Goal: Transaction & Acquisition: Book appointment/travel/reservation

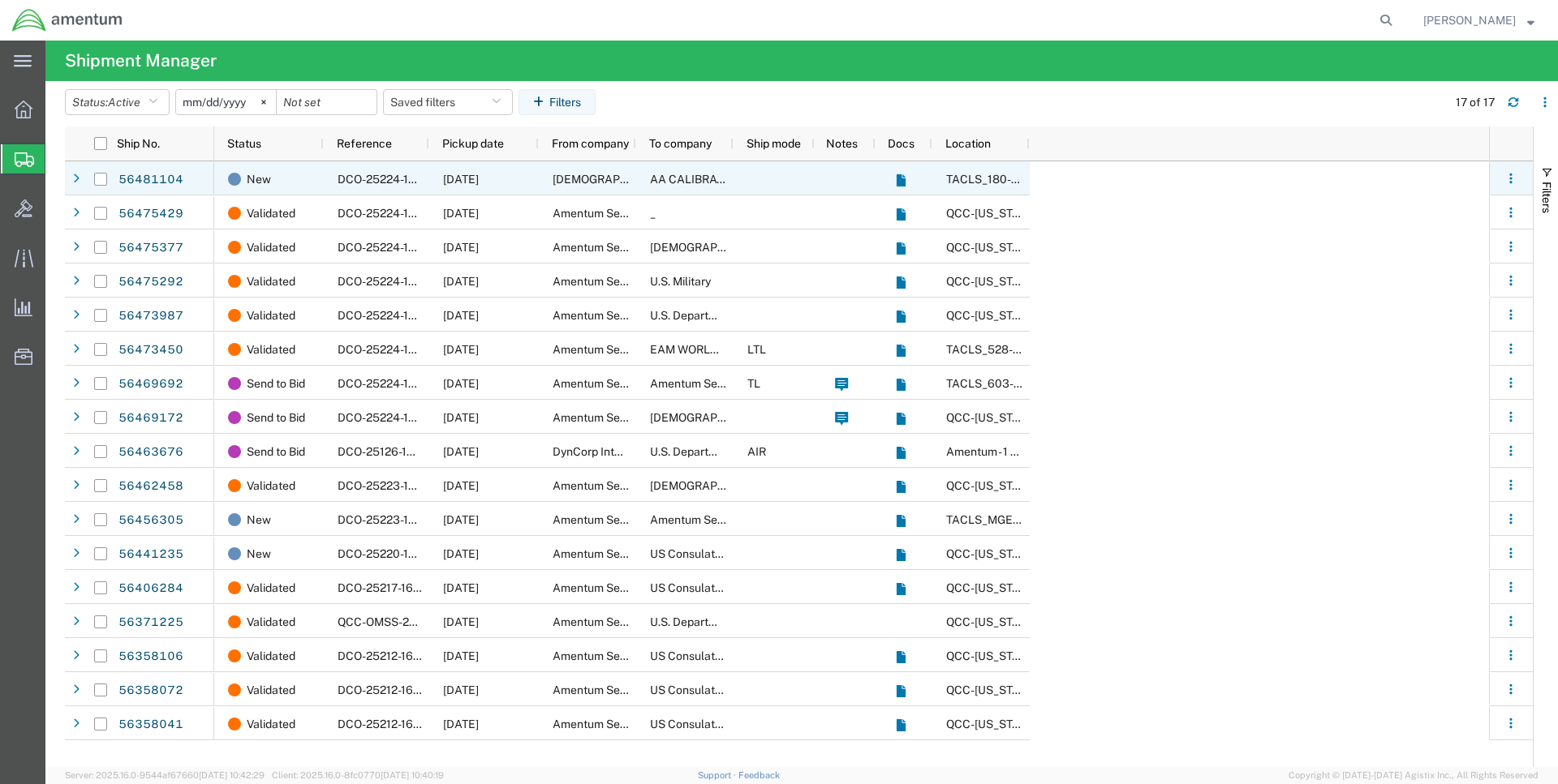
click at [517, 179] on div "[DATE]" at bounding box center [484, 178] width 109 height 34
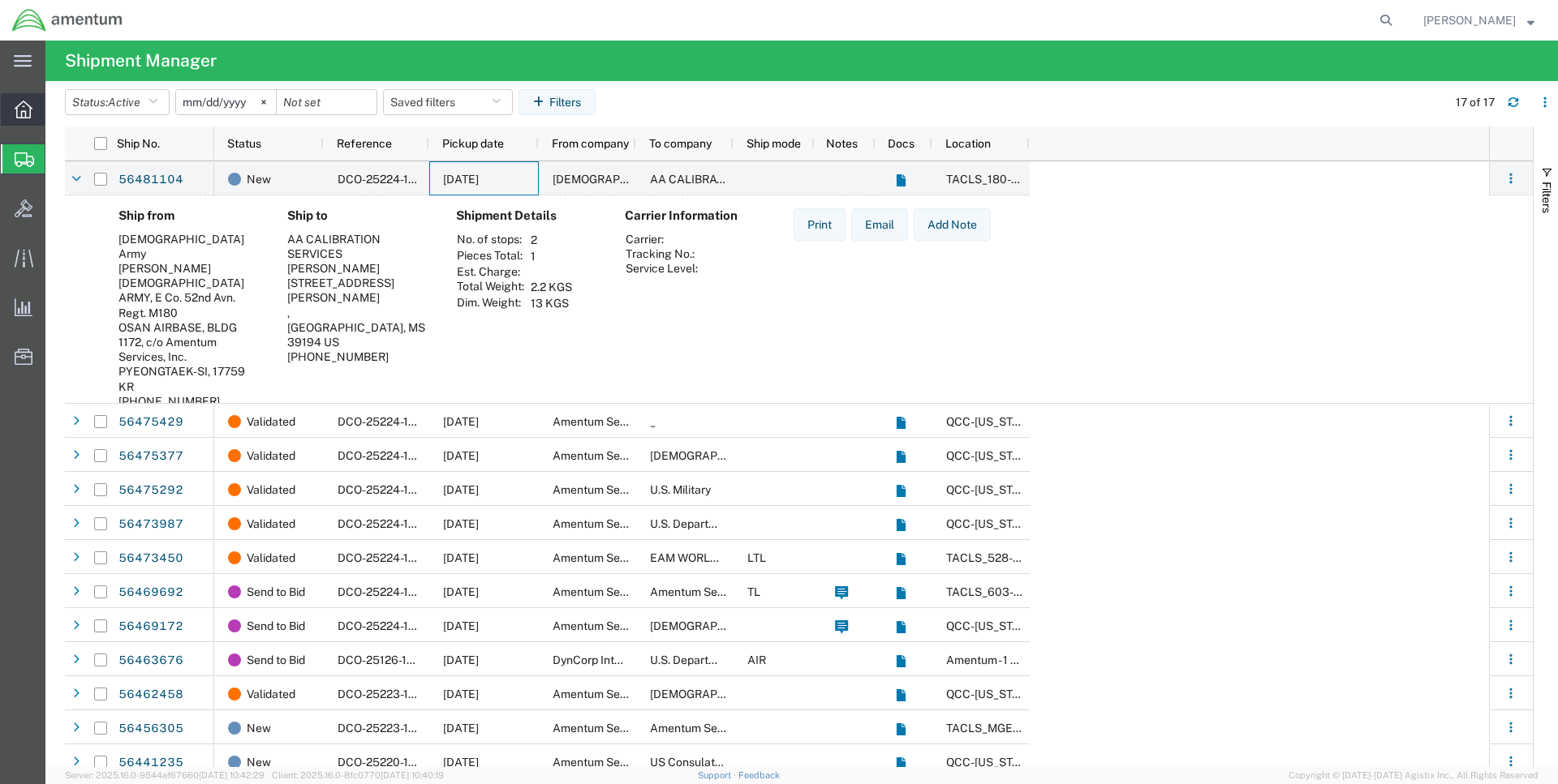
click at [24, 114] on icon at bounding box center [24, 109] width 18 height 18
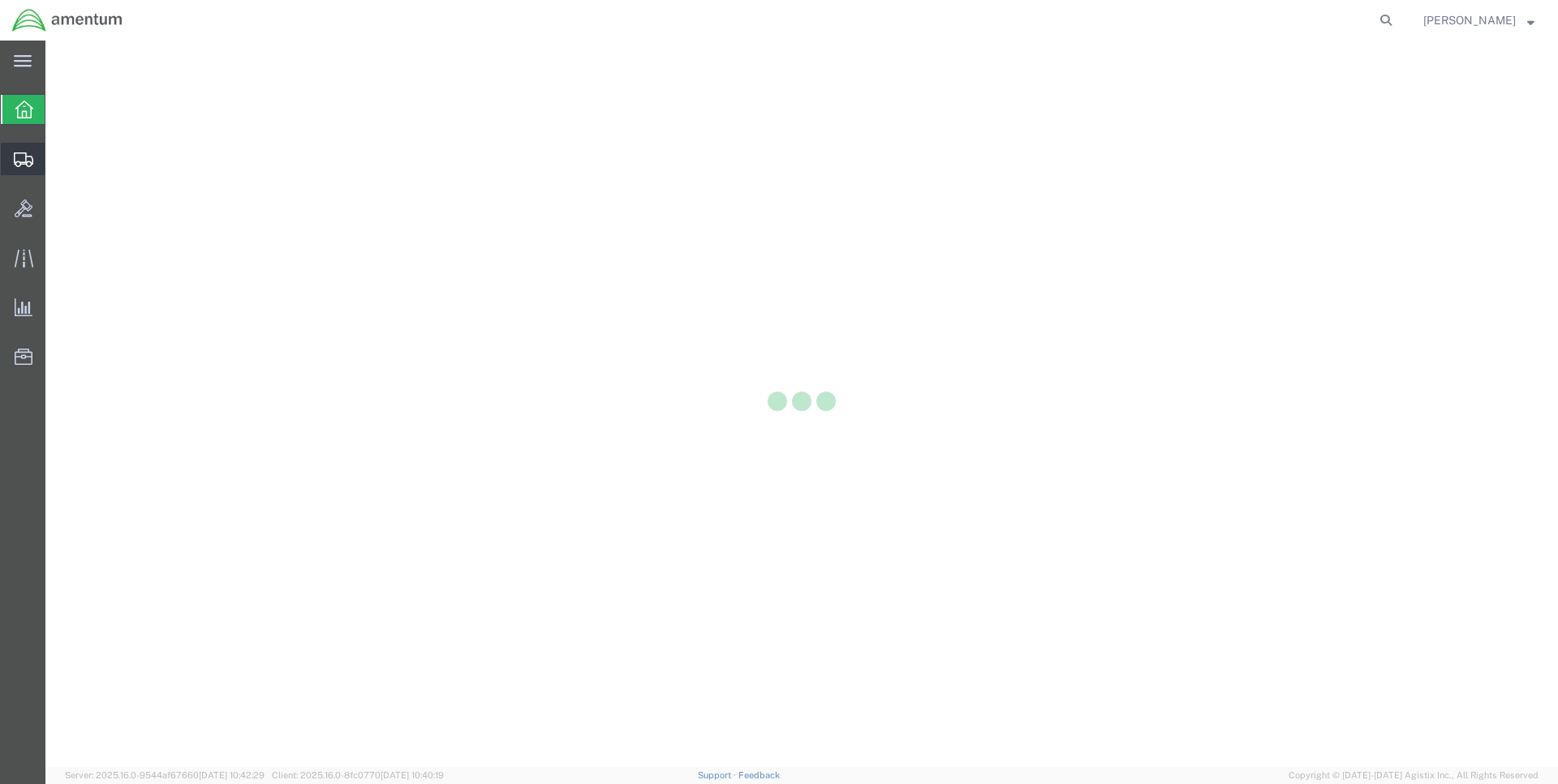
click at [56, 158] on span "Shipments" at bounding box center [50, 159] width 11 height 33
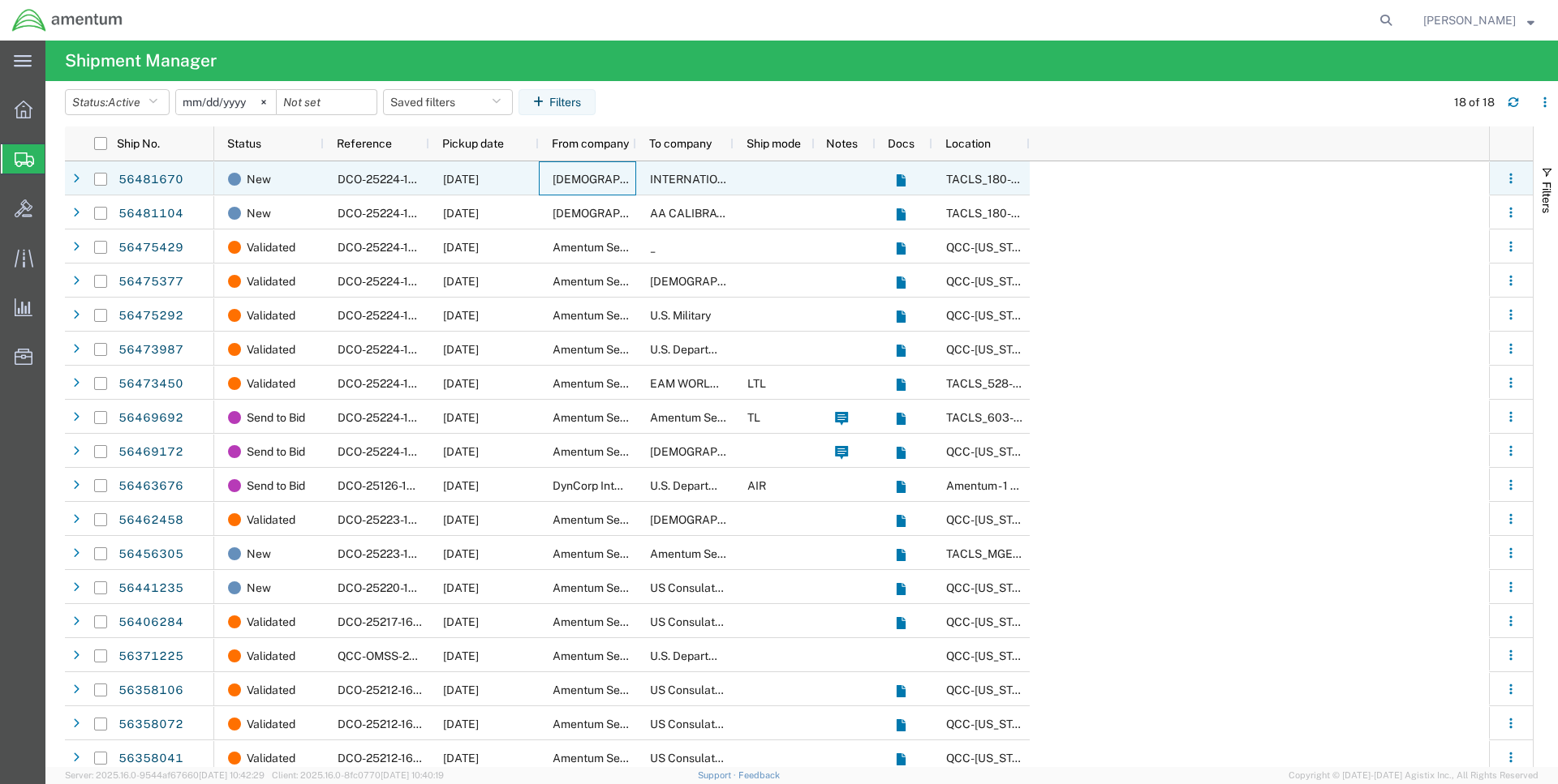
click at [568, 186] on div "[DEMOGRAPHIC_DATA] Army" at bounding box center [587, 178] width 97 height 34
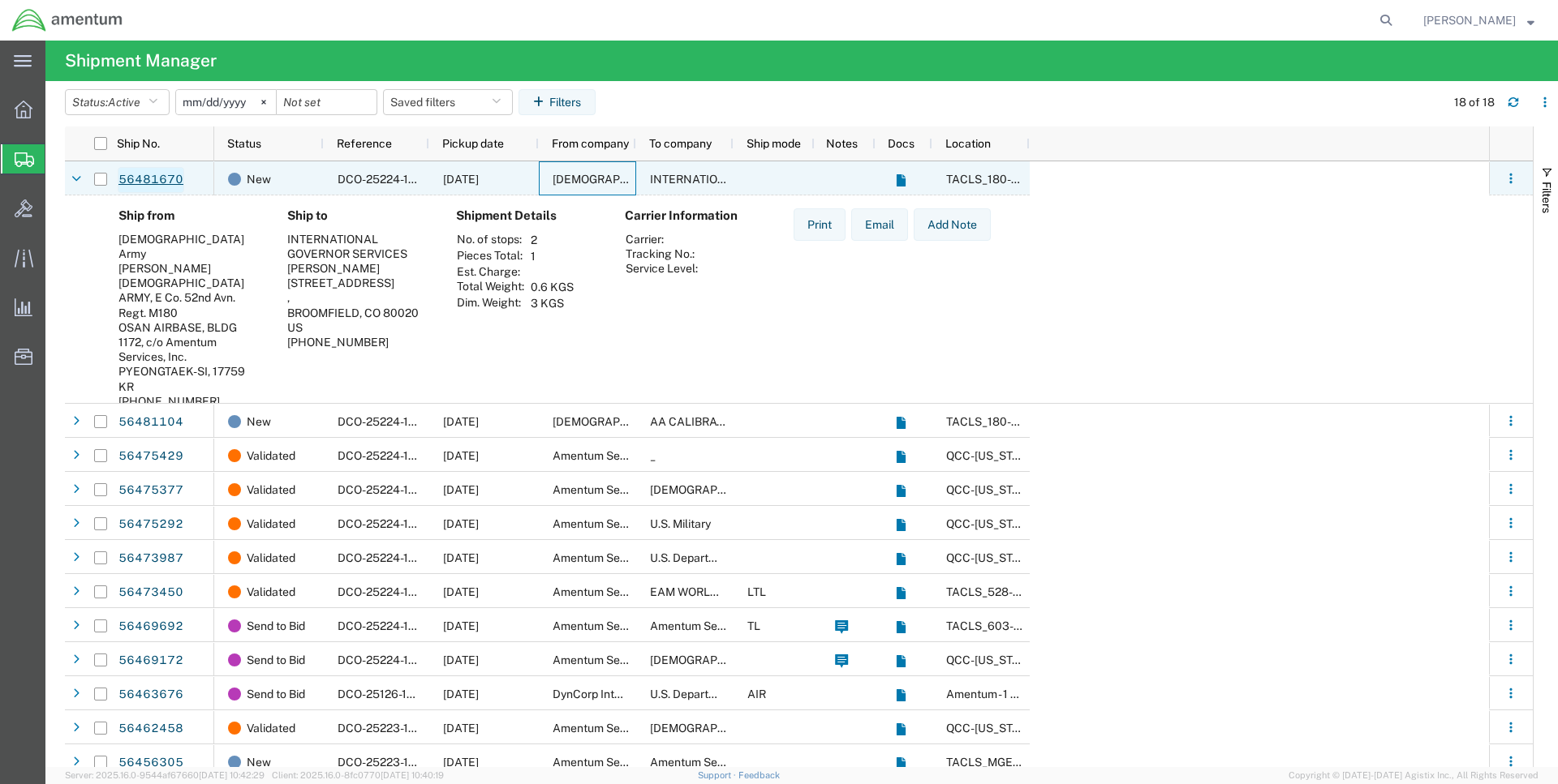
click at [145, 180] on link "56481670" at bounding box center [152, 180] width 67 height 26
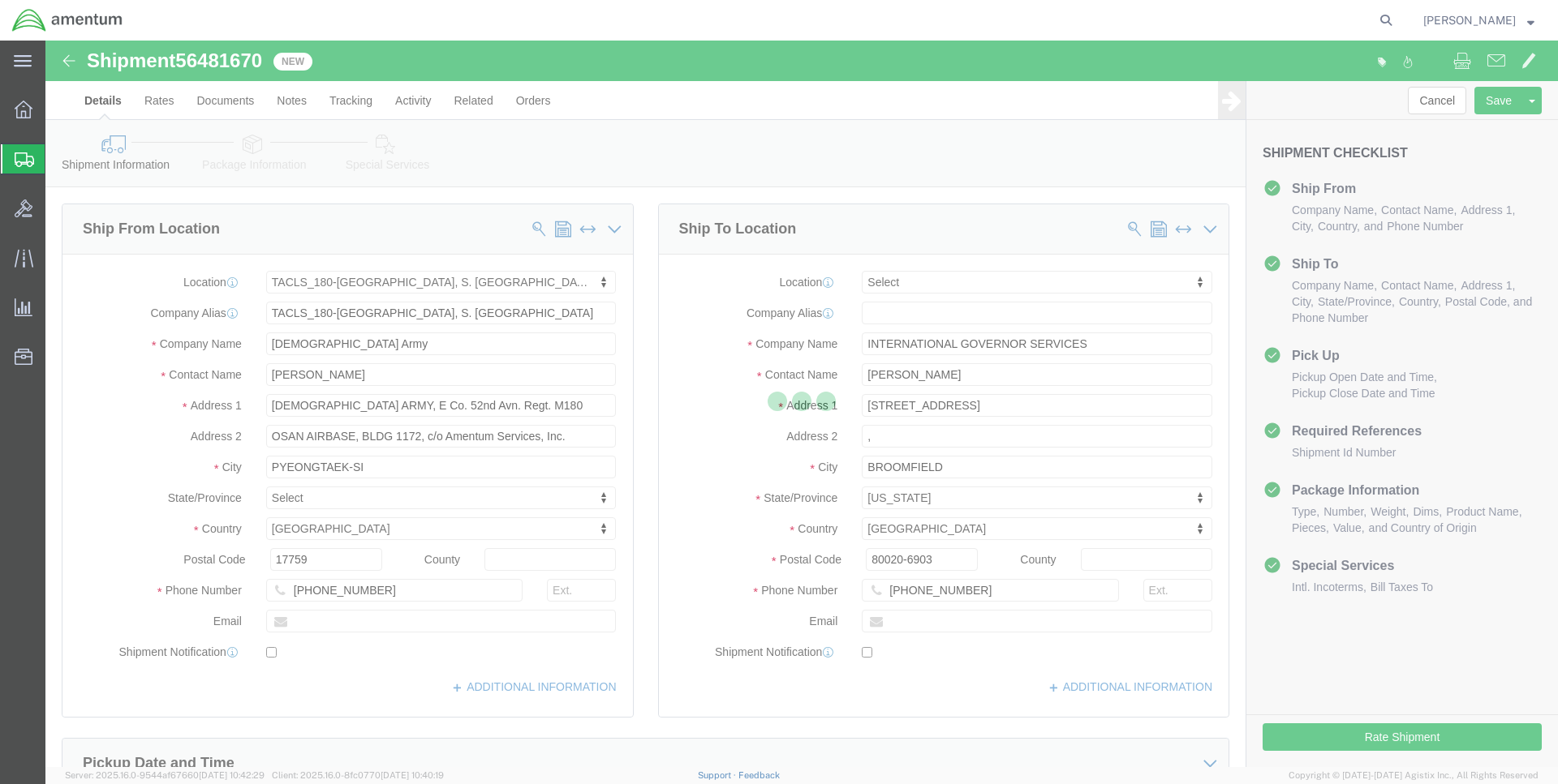
select select "42679"
select select
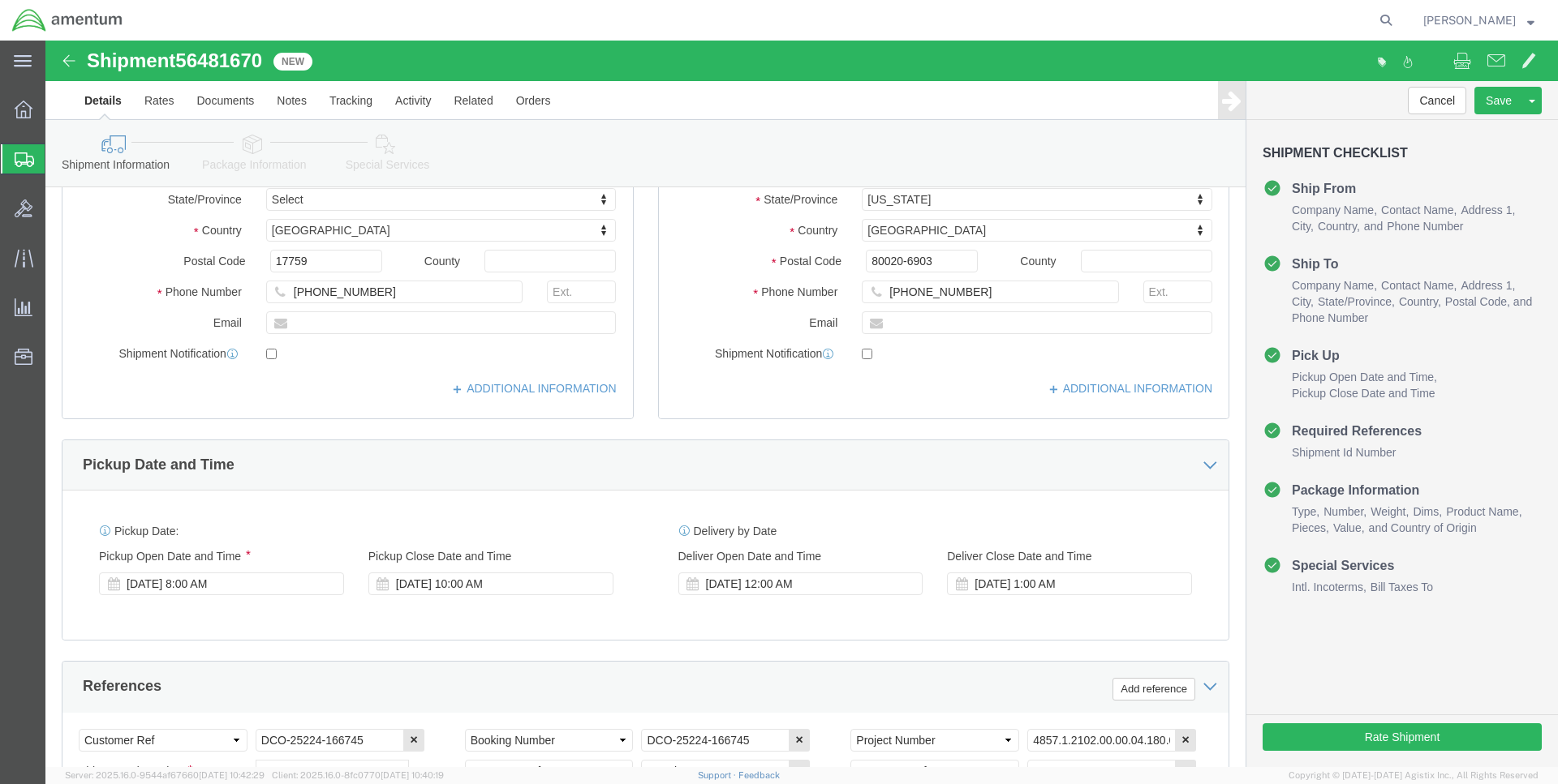
scroll to position [414, 0]
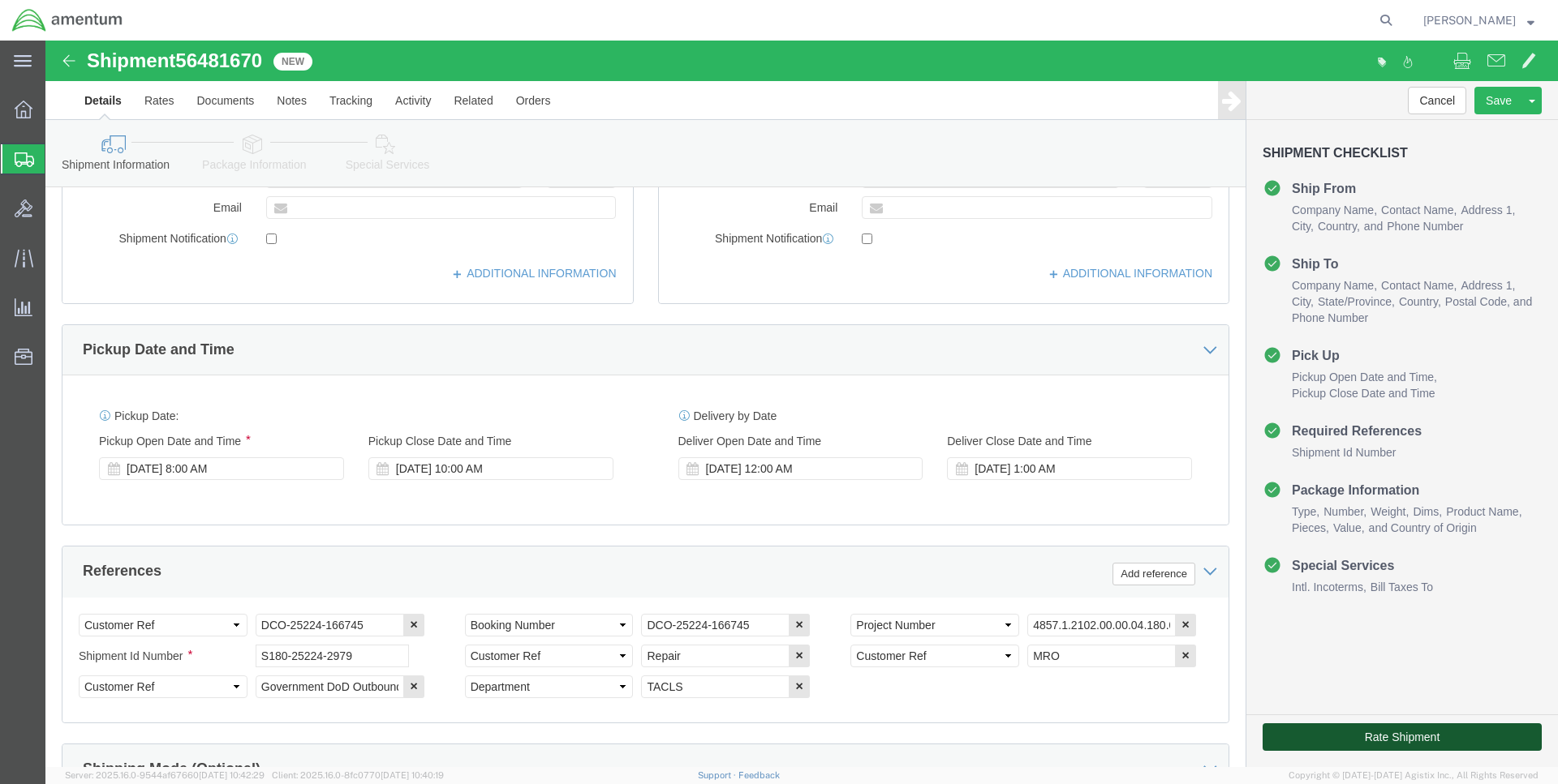
click button "Rate Shipment"
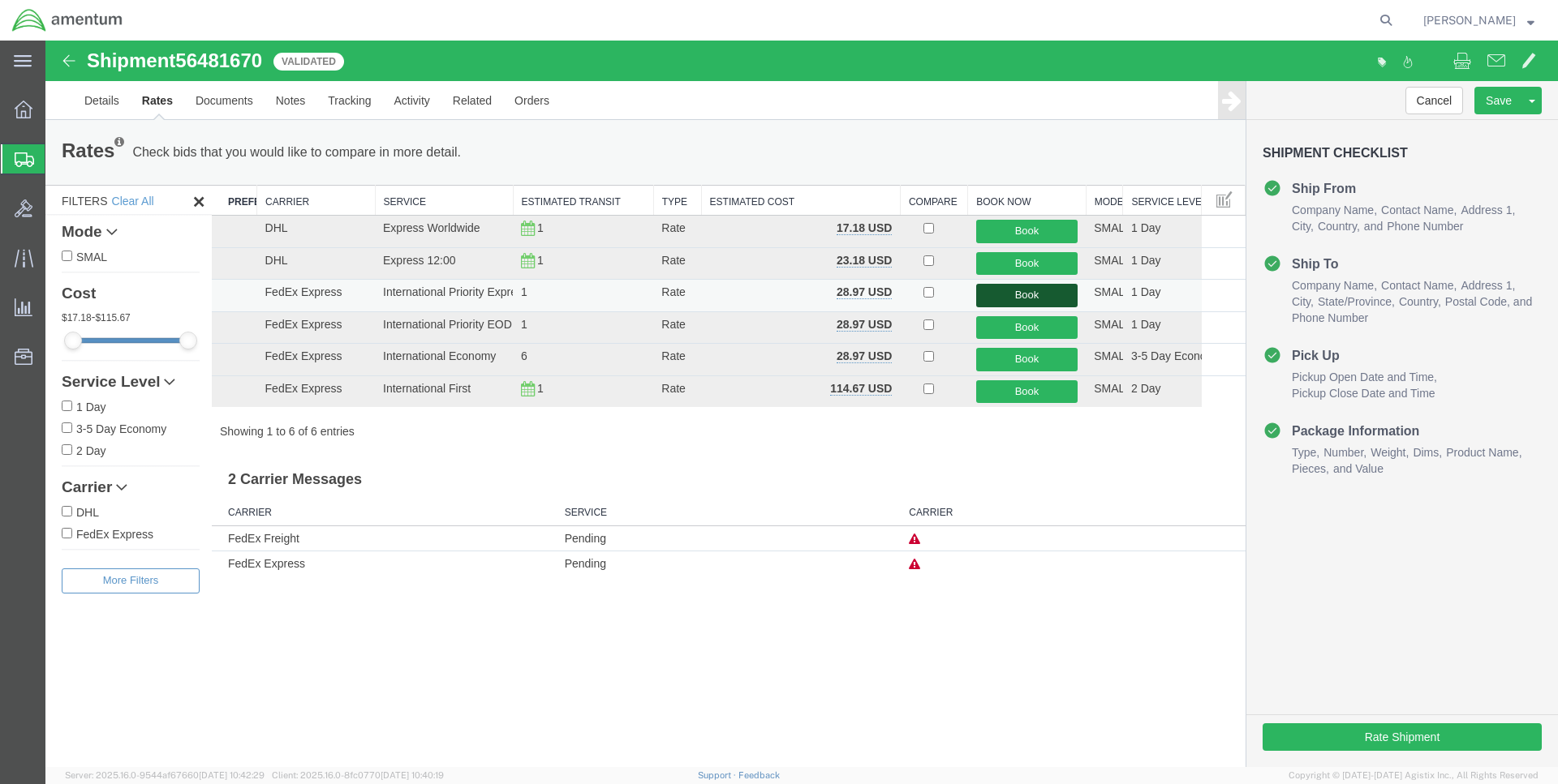
click at [1015, 297] on button "Book" at bounding box center [1027, 295] width 101 height 24
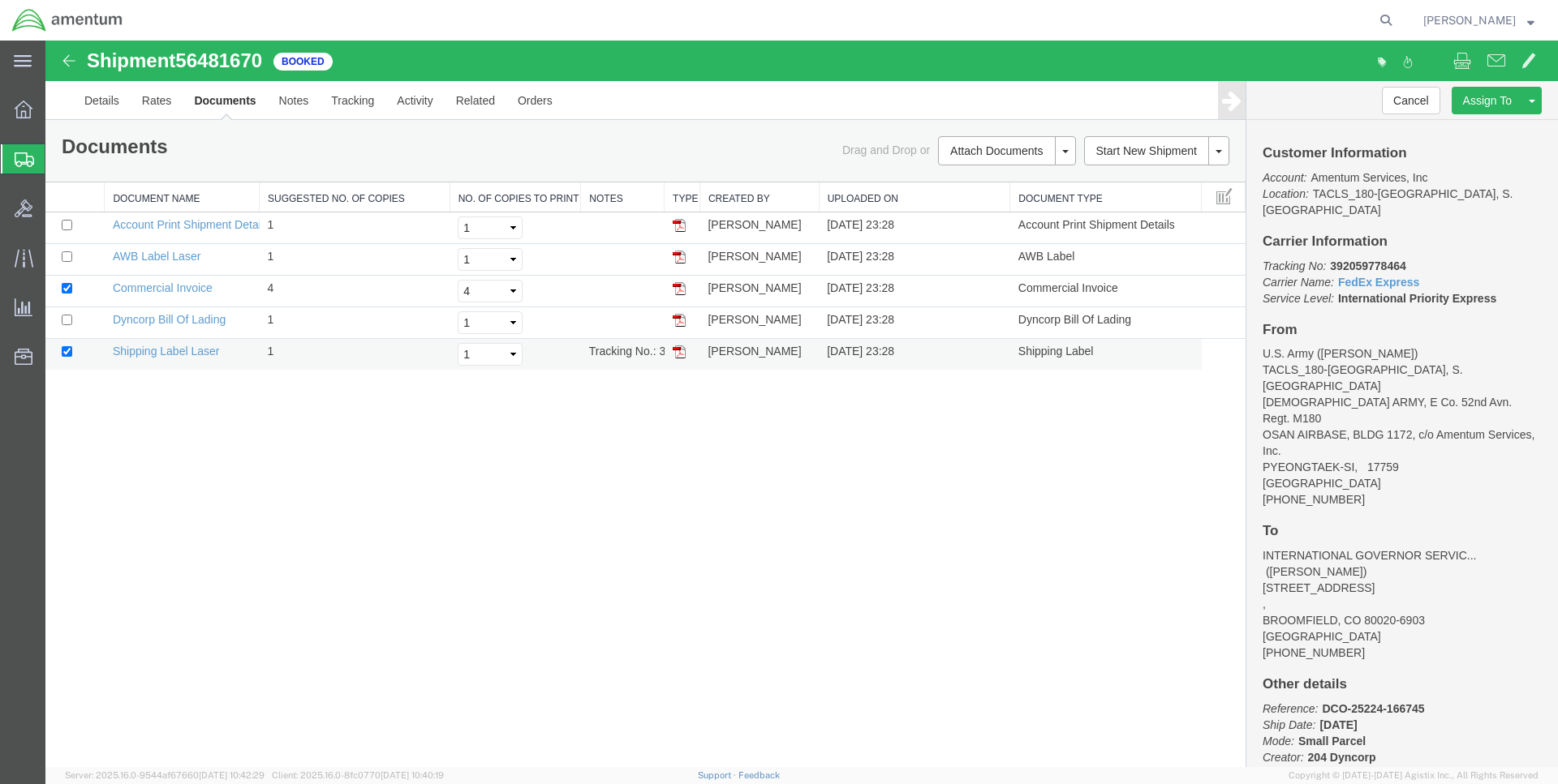
click at [679, 353] on img at bounding box center [679, 351] width 13 height 13
click at [680, 258] on img at bounding box center [679, 257] width 13 height 13
click at [678, 322] on img at bounding box center [679, 320] width 13 height 13
